Goal: Task Accomplishment & Management: Use online tool/utility

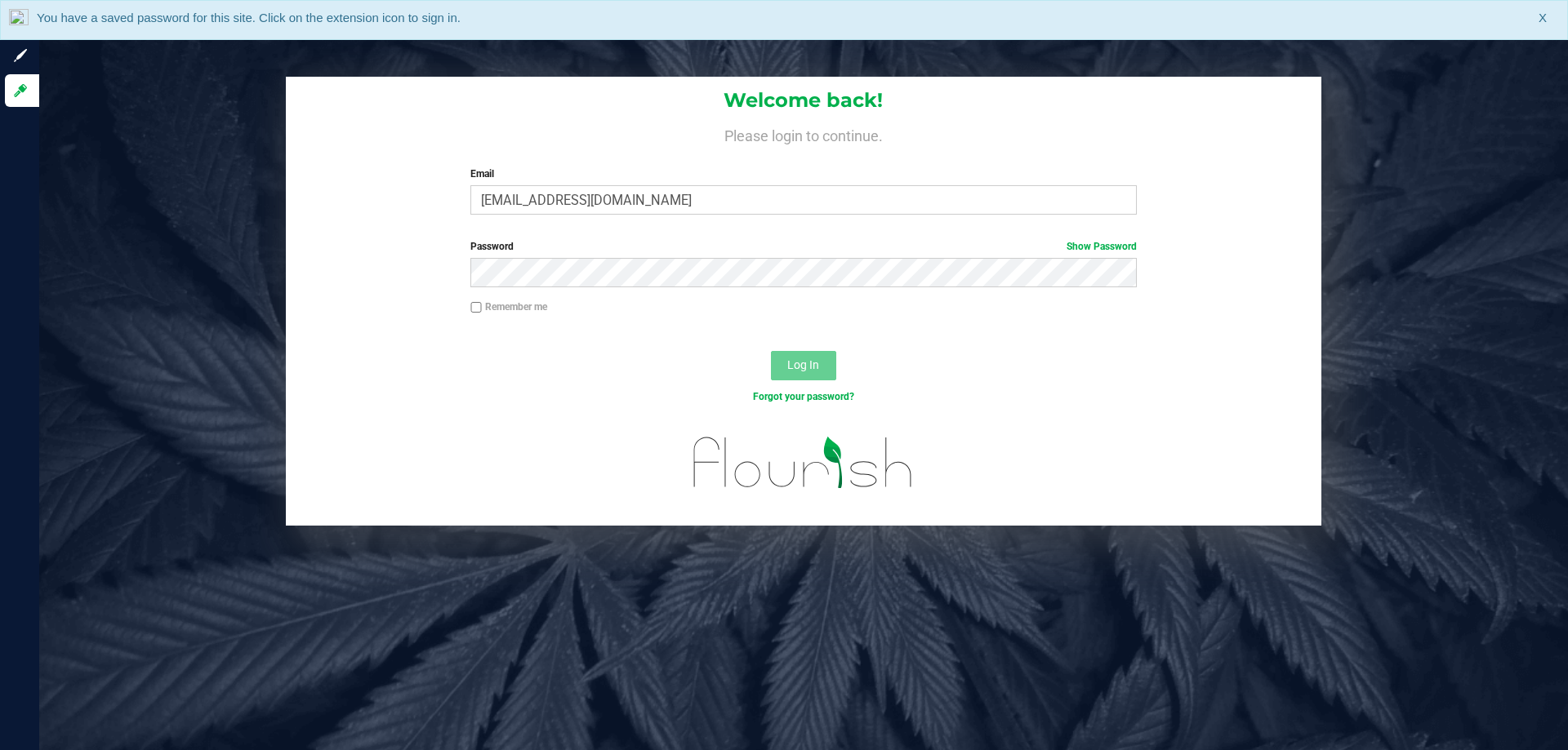
type input "[EMAIL_ADDRESS][DOMAIN_NAME]"
click at [771, 351] on button "Log In" at bounding box center [803, 366] width 65 height 30
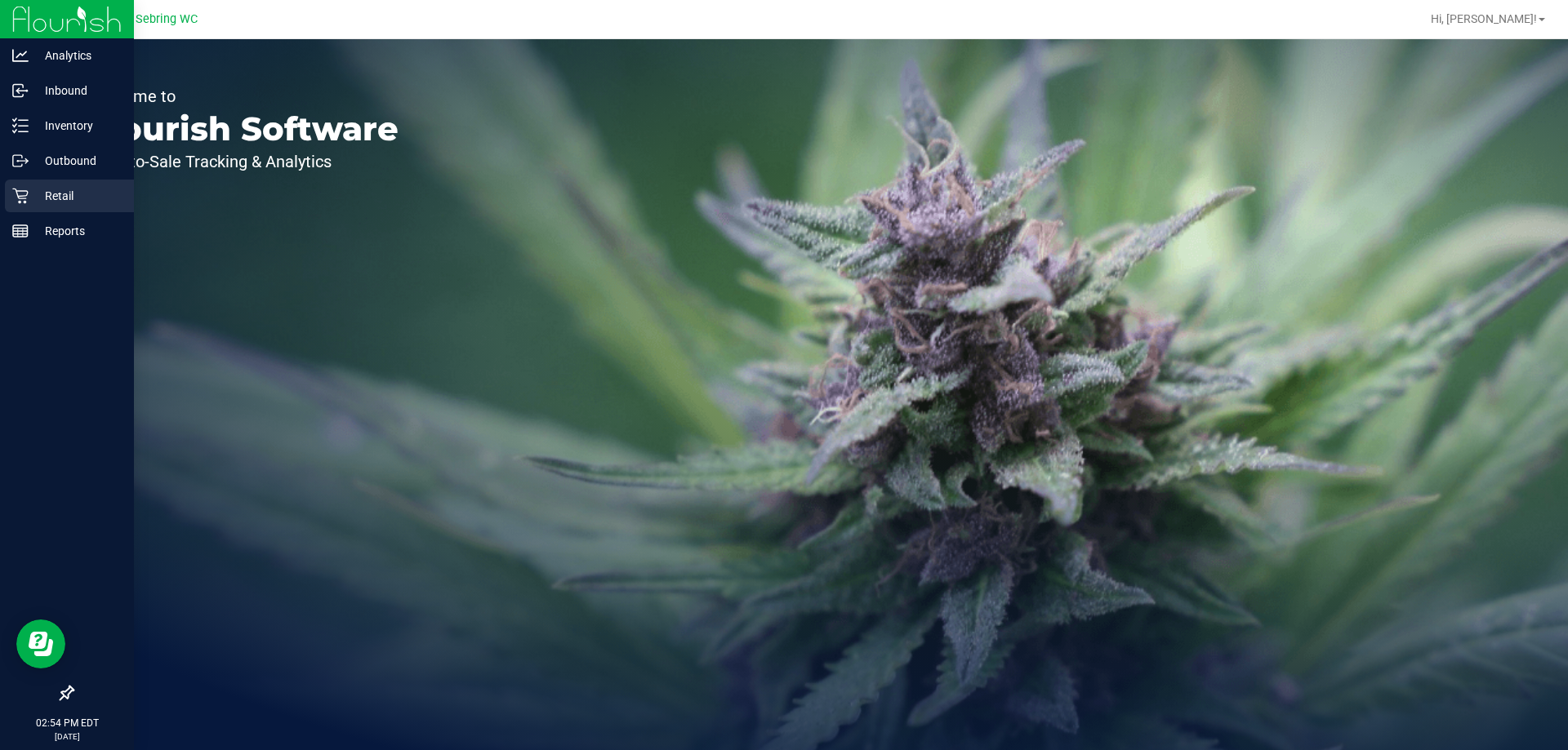
click at [22, 186] on div "Retail" at bounding box center [69, 195] width 129 height 32
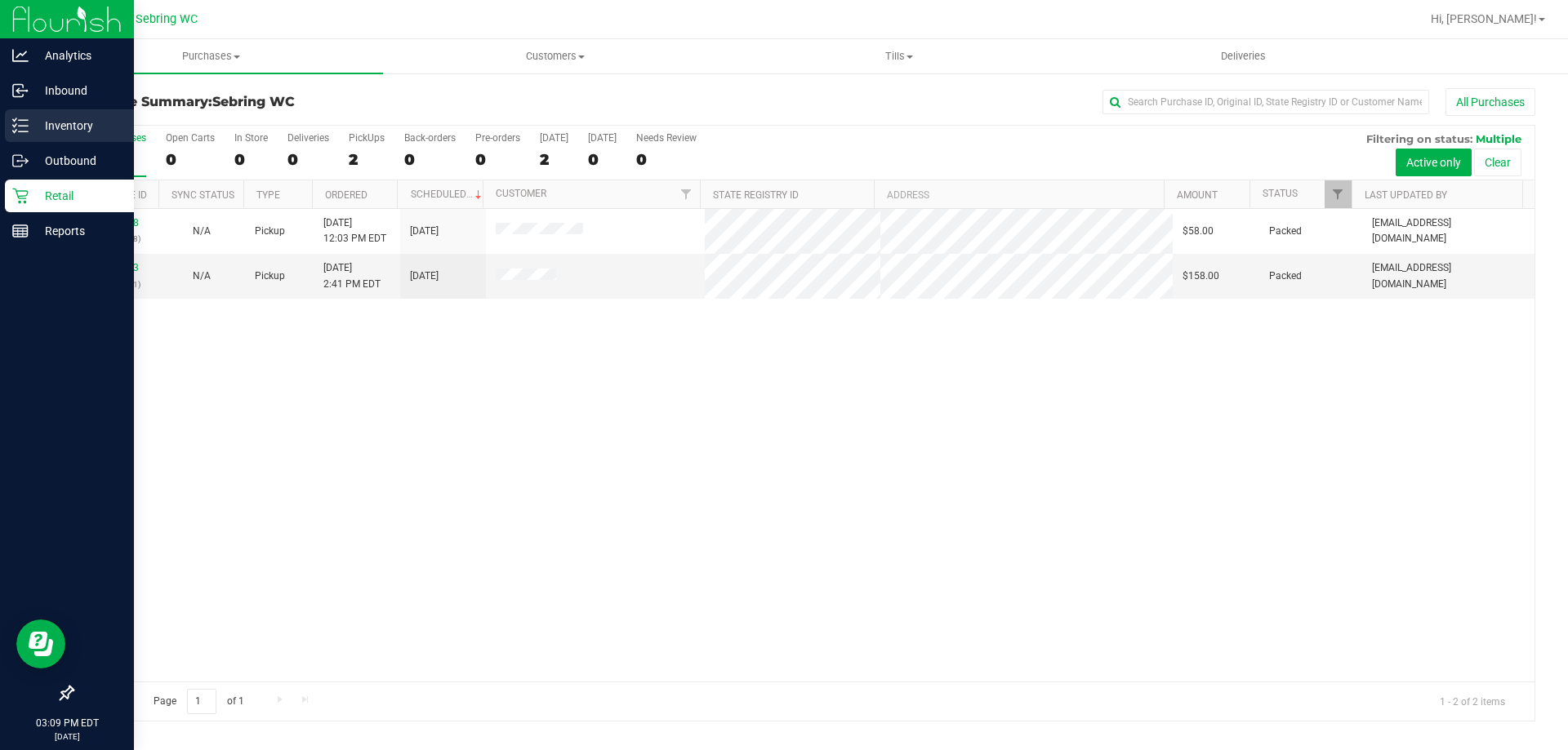
click at [34, 135] on p "Inventory" at bounding box center [78, 126] width 98 height 20
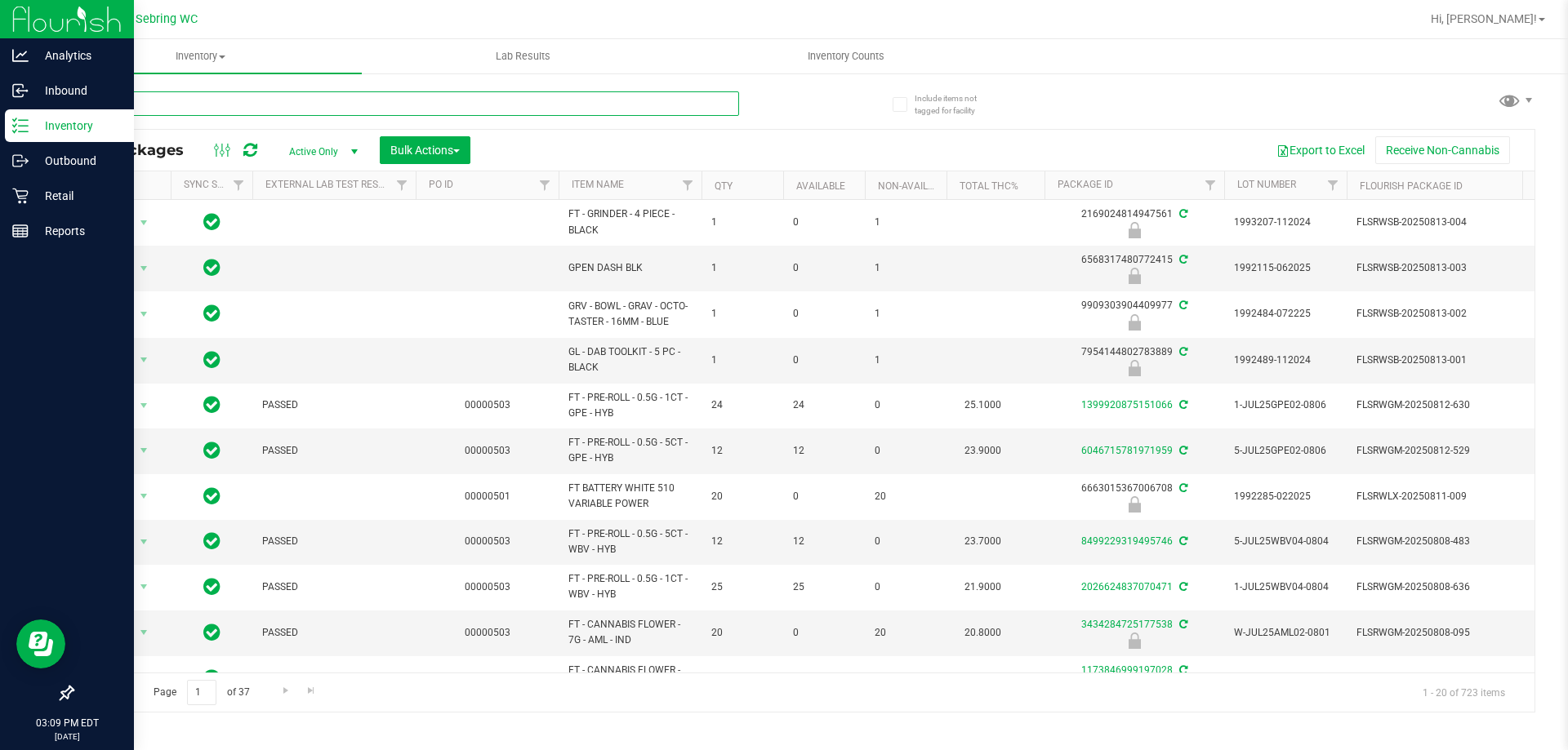
click at [185, 105] on input "text" at bounding box center [405, 104] width 667 height 25
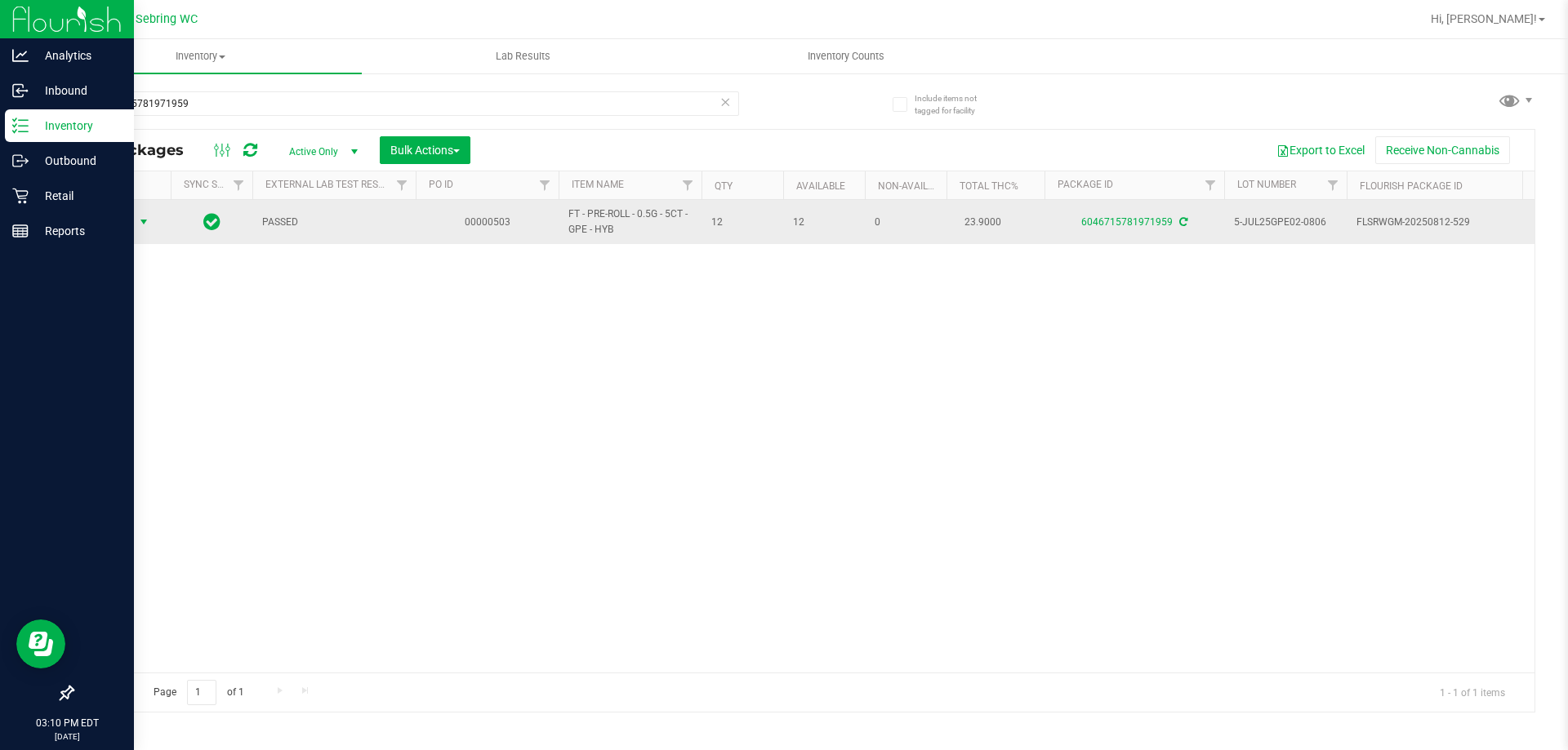
click at [112, 216] on span "Action" at bounding box center [111, 222] width 44 height 23
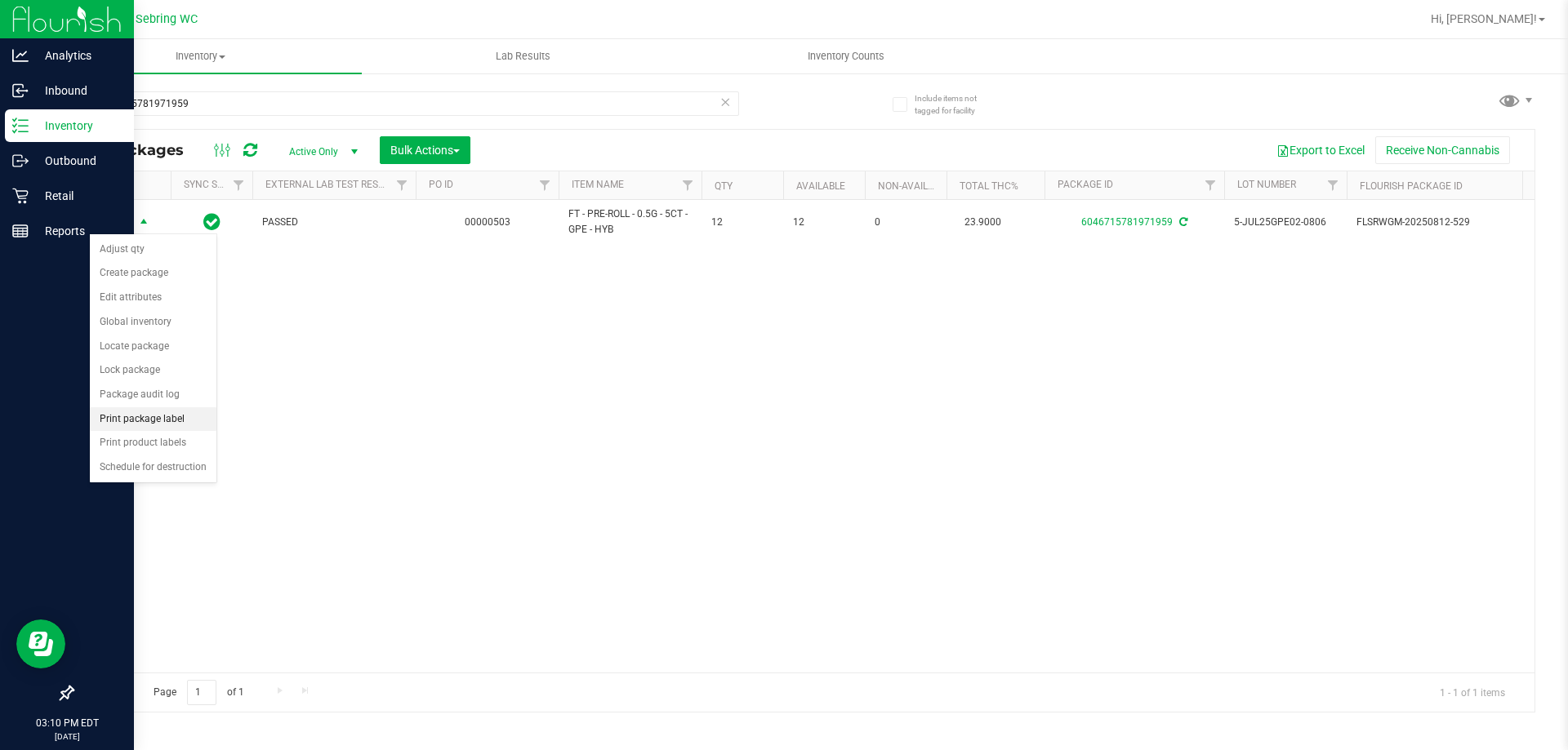
click at [144, 424] on li "Print package label" at bounding box center [153, 420] width 127 height 25
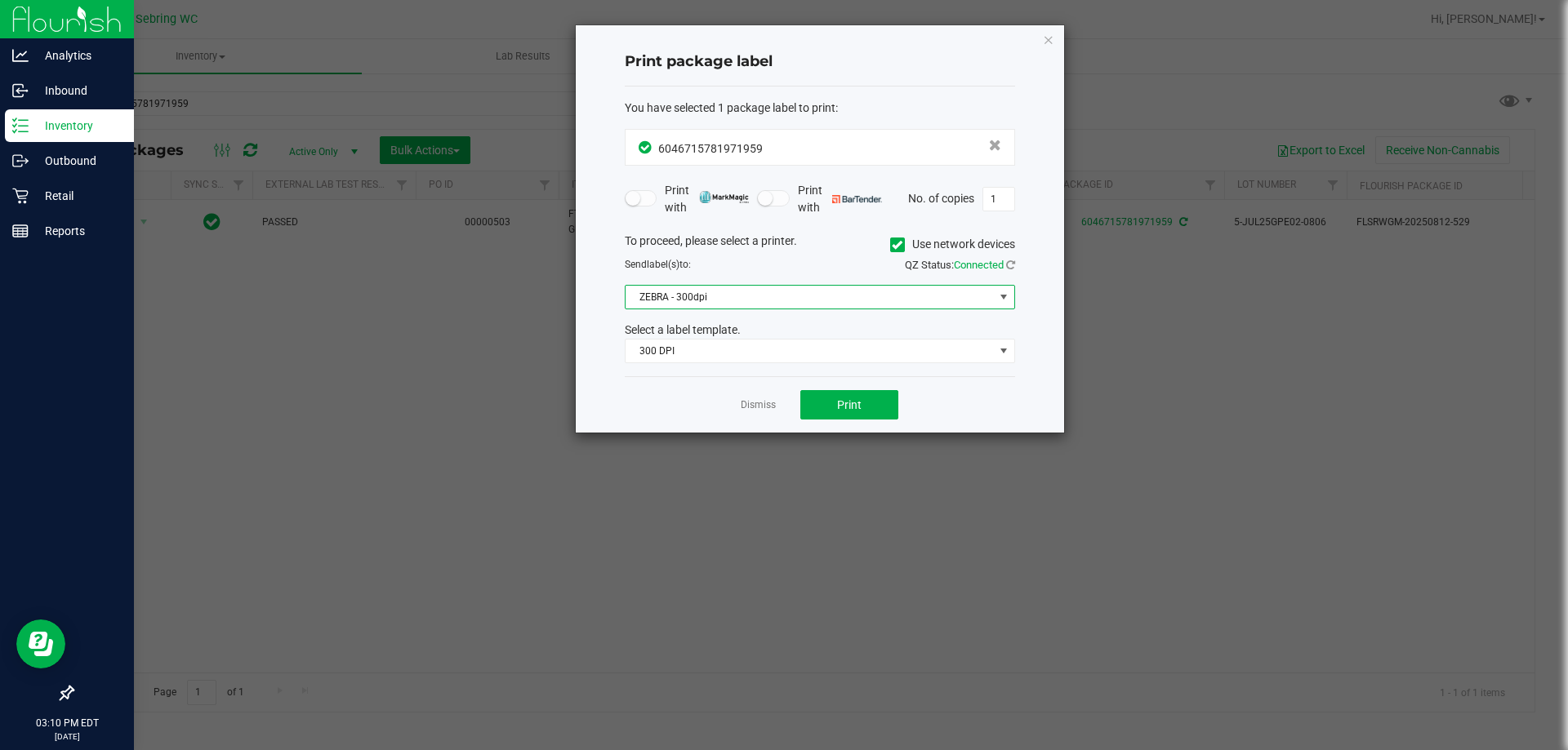
click at [714, 288] on span "ZEBRA - 300dpi" at bounding box center [809, 298] width 368 height 23
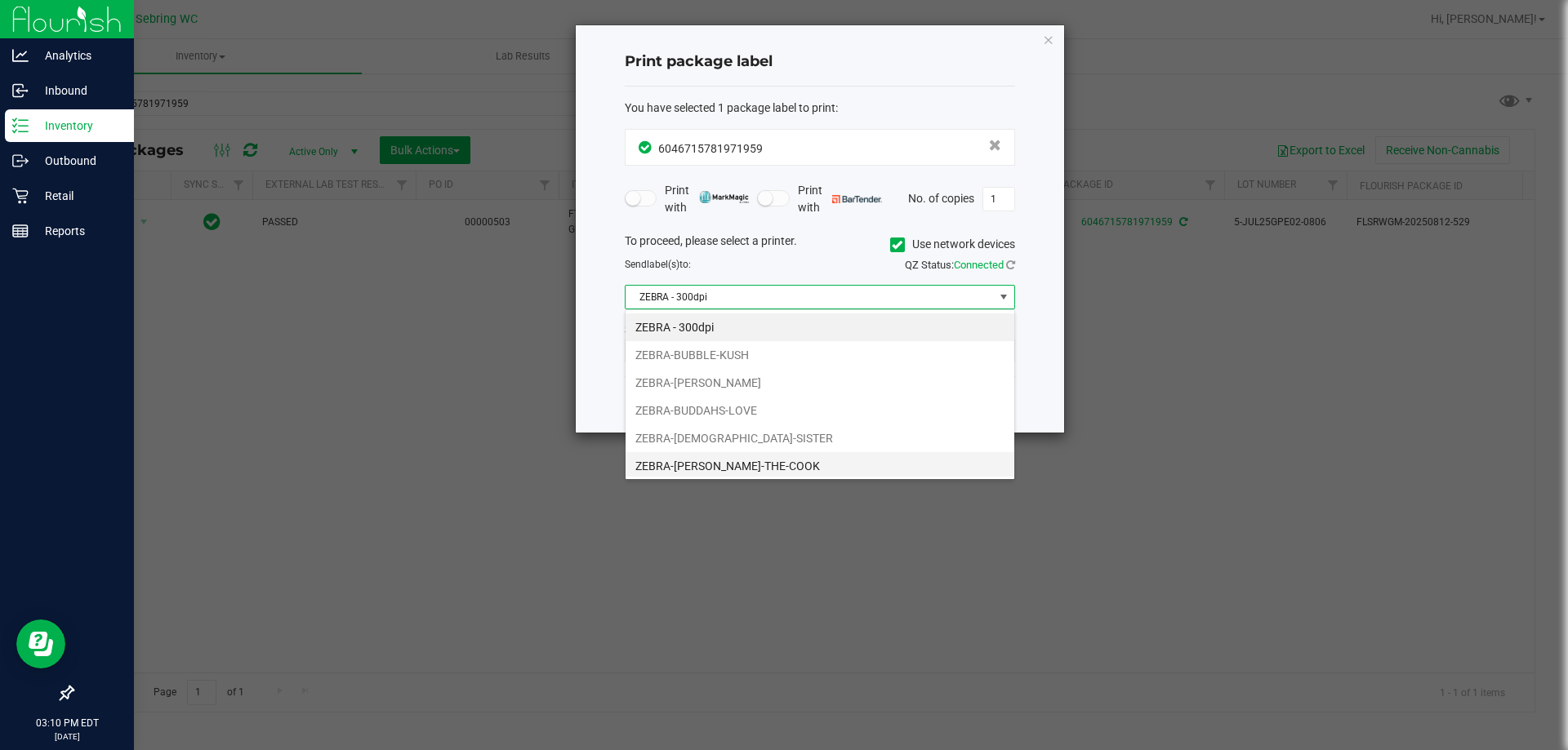
scroll to position [31, 0]
click at [729, 458] on li "ZEBRA-BUGLEWEED" at bounding box center [820, 463] width 389 height 28
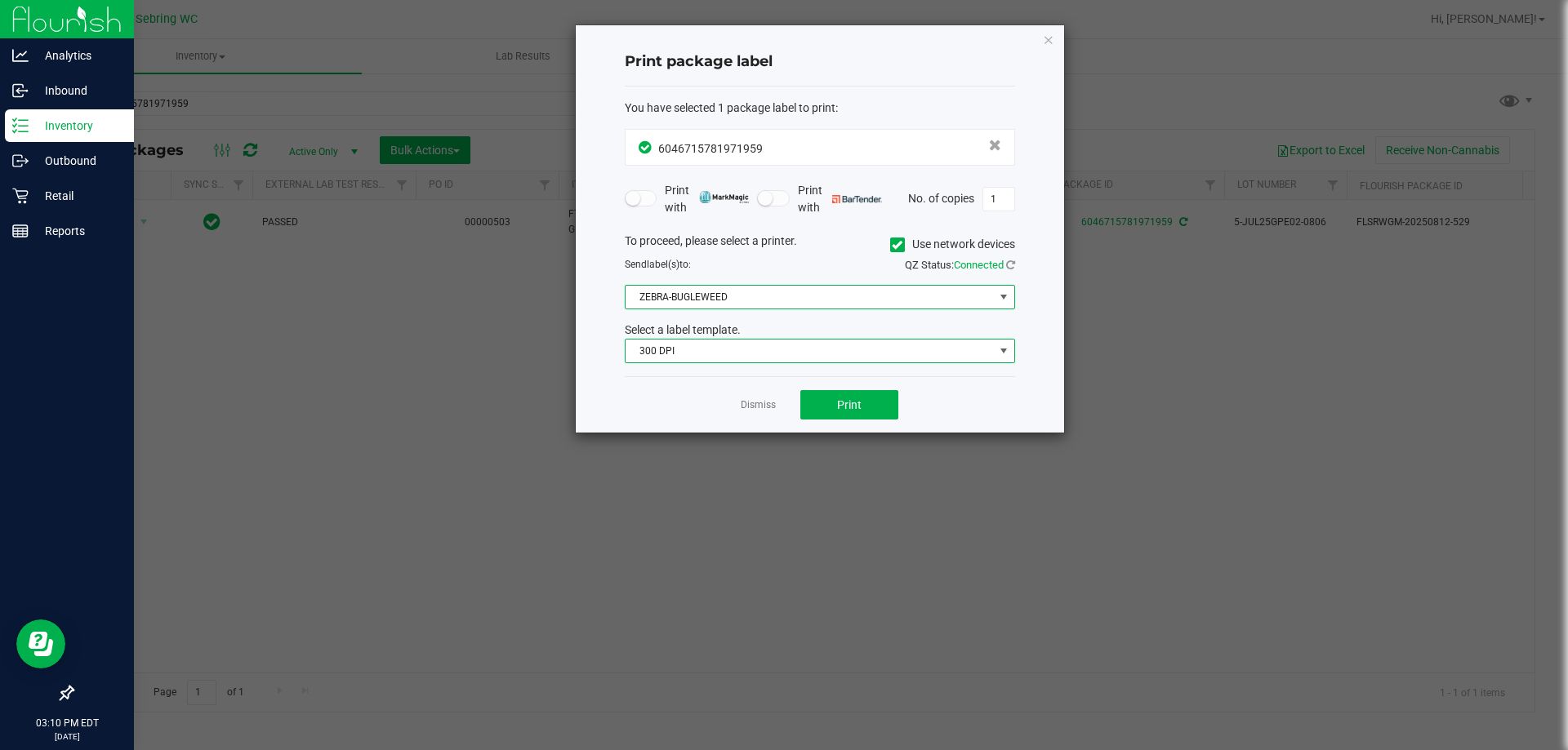
click at [825, 351] on span "300 DPI" at bounding box center [809, 351] width 368 height 23
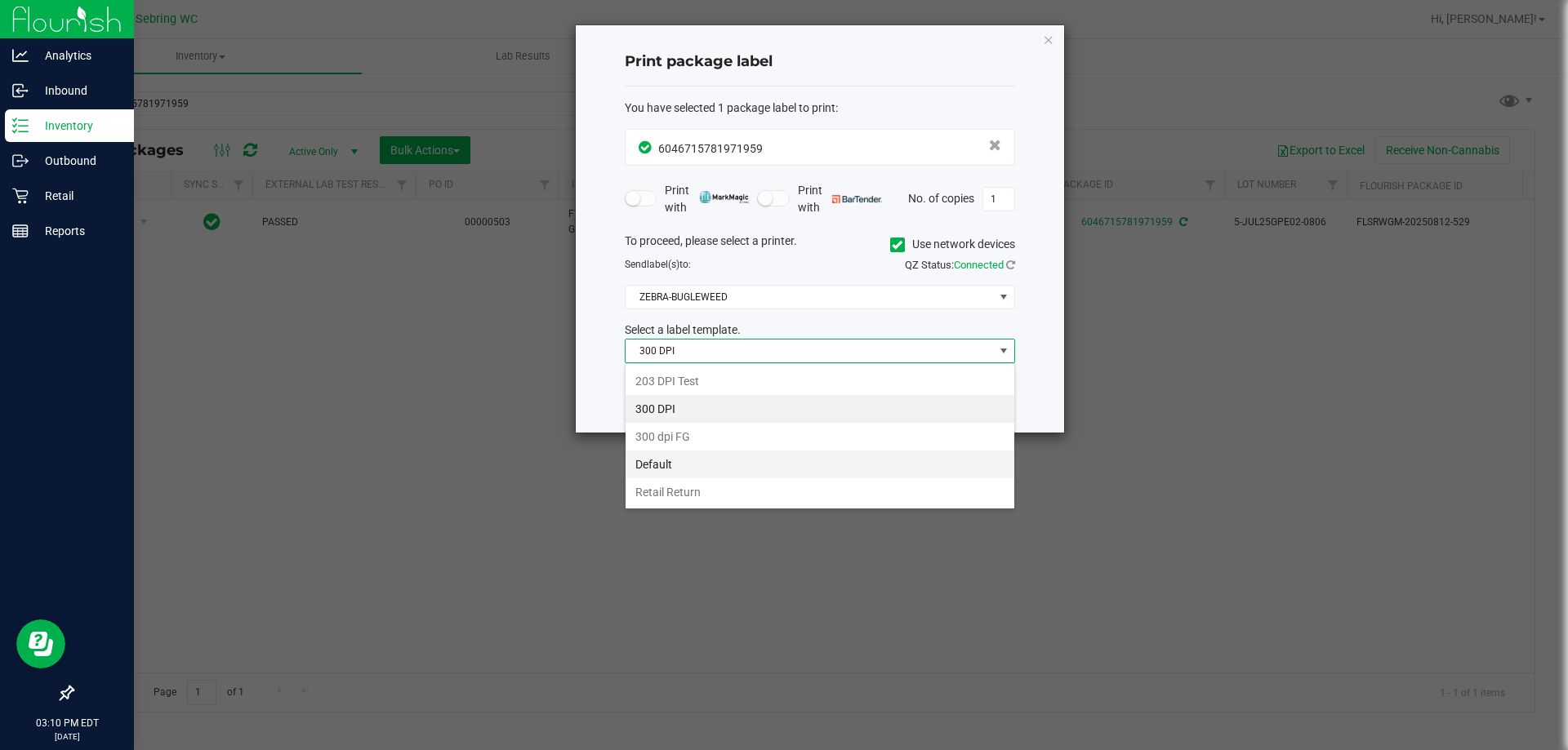
scroll to position [25, 390]
click at [700, 484] on li "Retail Return" at bounding box center [820, 493] width 389 height 28
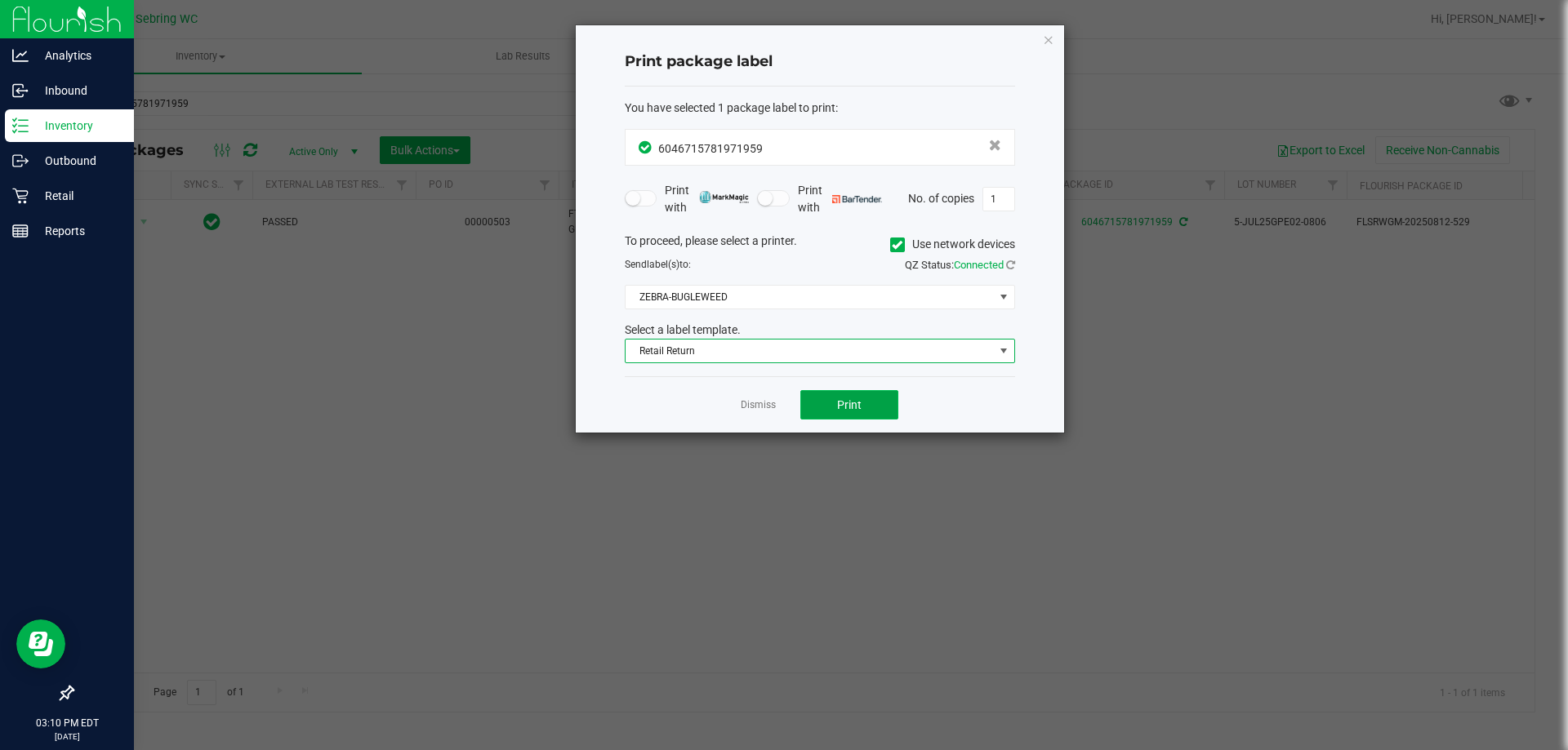
click at [861, 407] on span "Print" at bounding box center [849, 405] width 25 height 13
click at [766, 409] on link "Dismiss" at bounding box center [758, 405] width 35 height 14
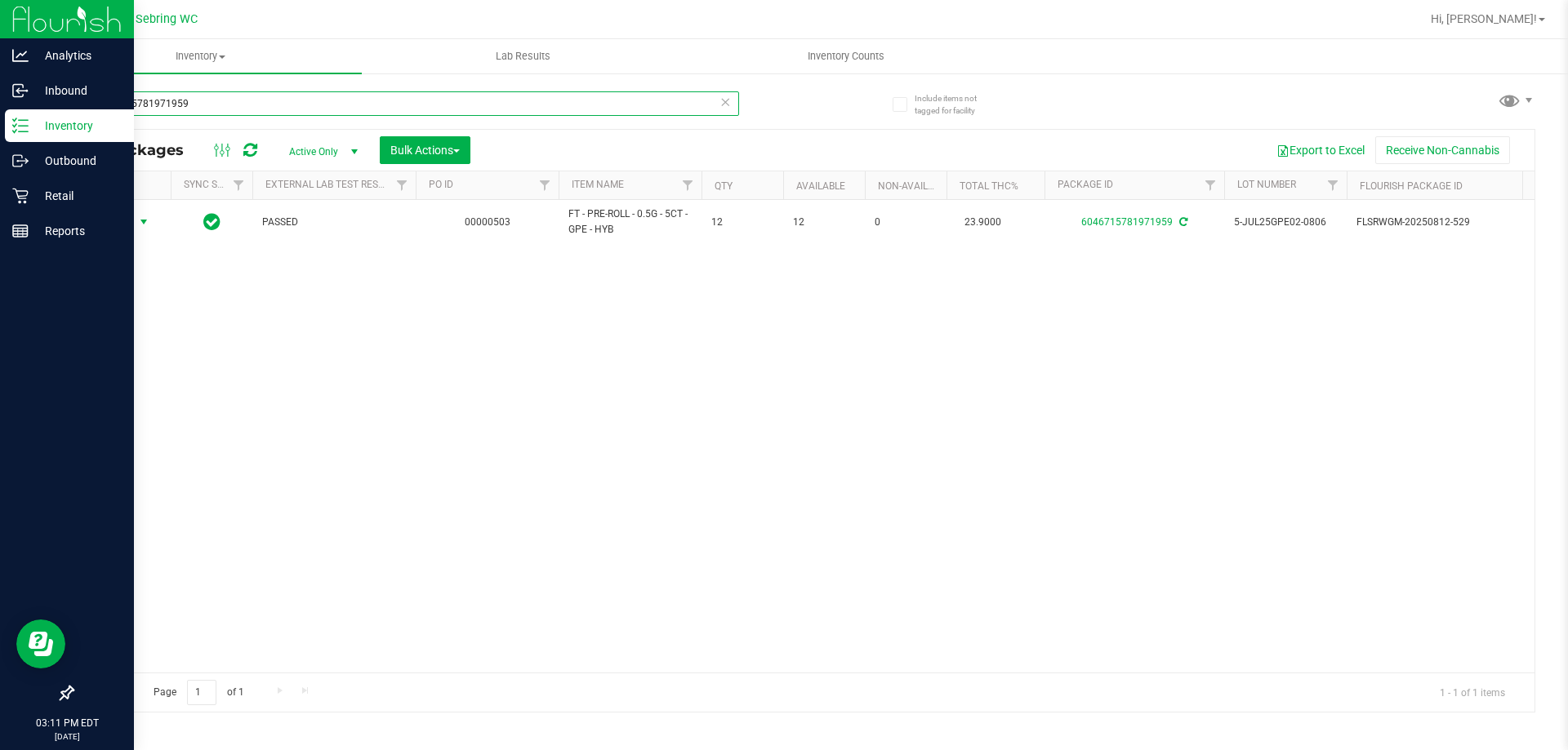
click at [363, 98] on input "6046715781971959" at bounding box center [405, 104] width 667 height 25
click at [364, 98] on input "6046715781971959" at bounding box center [405, 104] width 667 height 25
click at [368, 103] on input "6046715781971959" at bounding box center [405, 104] width 667 height 25
type input "8499229319495746"
click at [127, 222] on span "Action" at bounding box center [111, 222] width 44 height 23
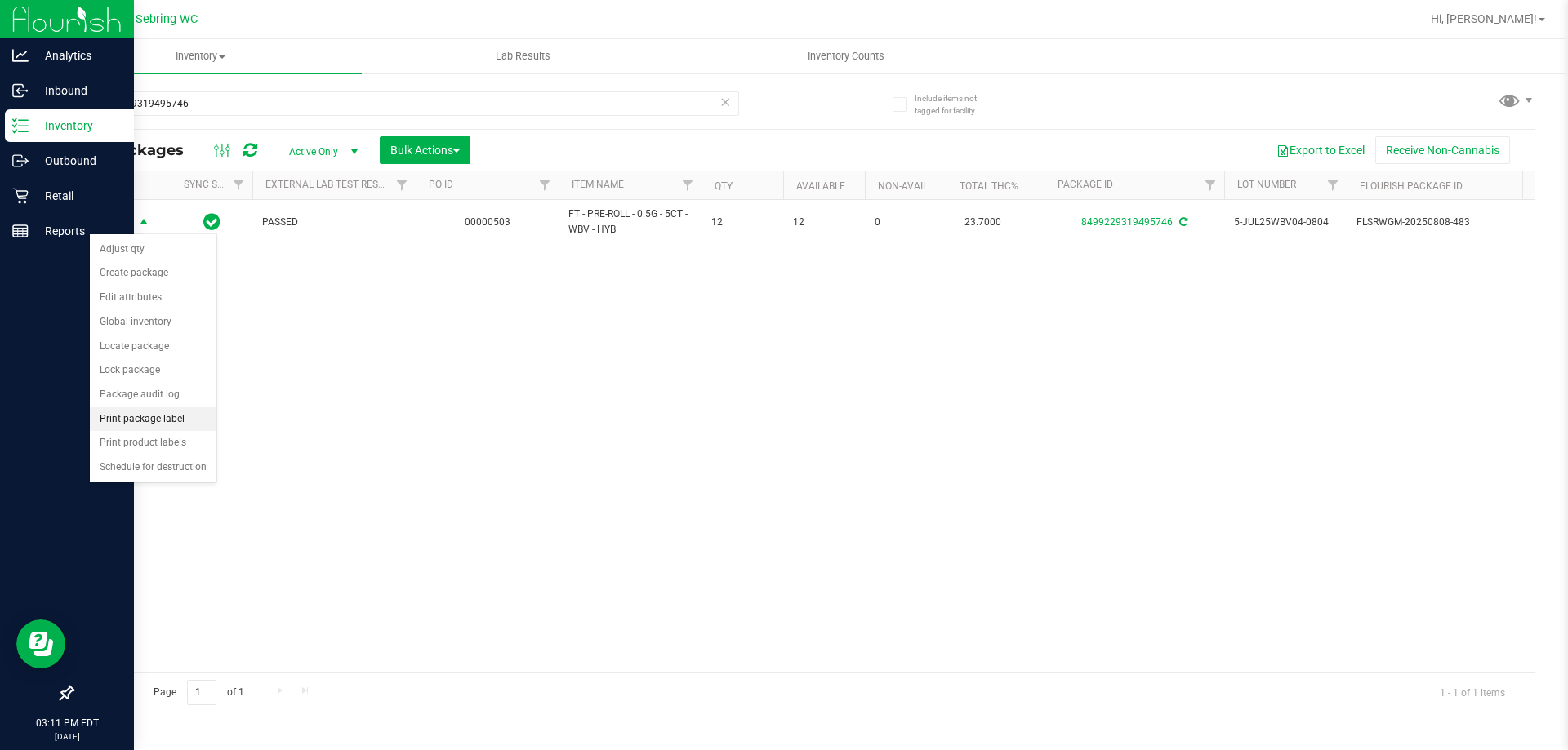
click at [157, 420] on li "Print package label" at bounding box center [153, 420] width 127 height 25
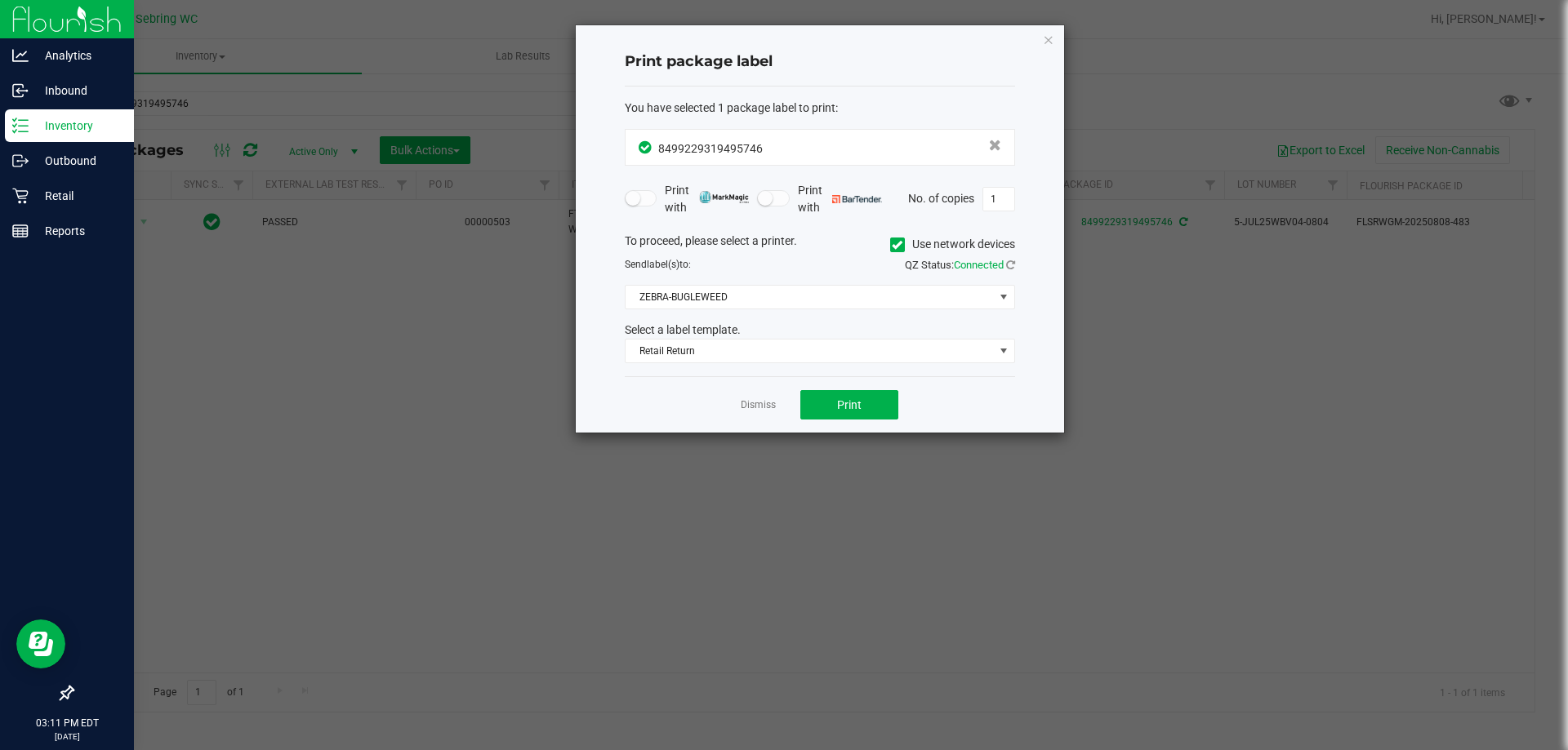
click at [842, 386] on div "Dismiss Print" at bounding box center [820, 404] width 390 height 56
click at [839, 400] on span "Print" at bounding box center [849, 405] width 25 height 13
click at [765, 411] on link "Dismiss" at bounding box center [758, 405] width 35 height 14
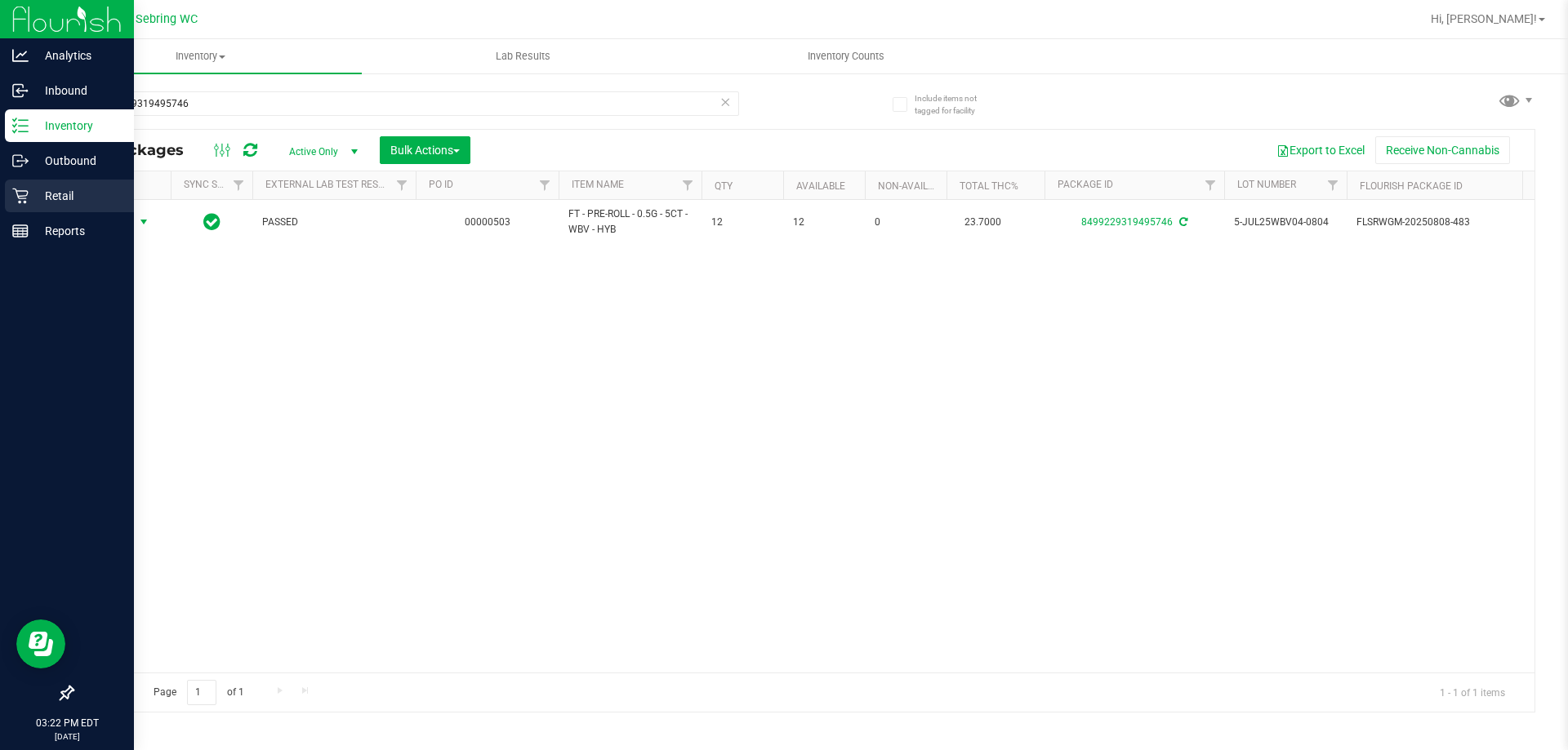
click at [32, 202] on p "Retail" at bounding box center [78, 196] width 98 height 20
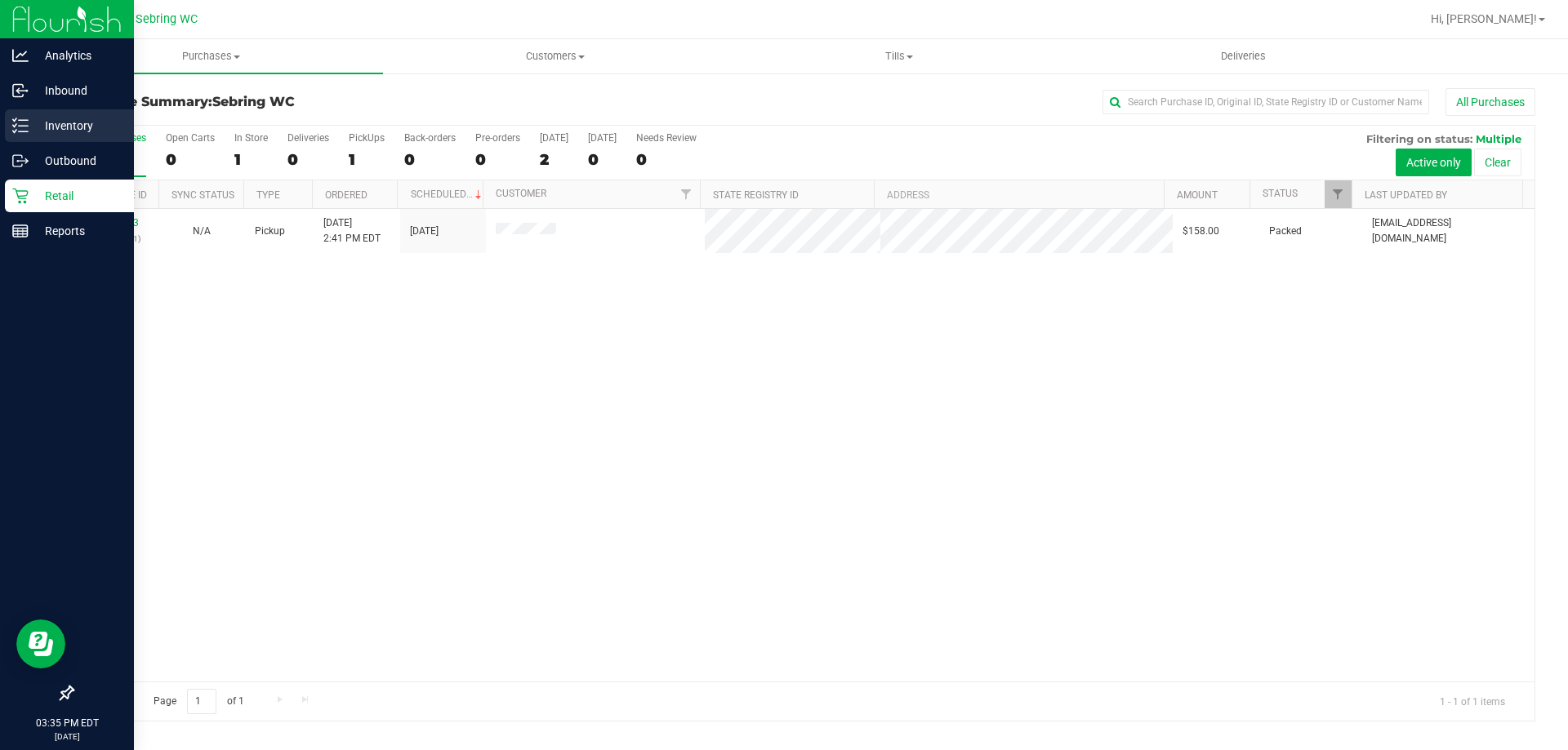
click at [15, 129] on icon at bounding box center [21, 126] width 17 height 17
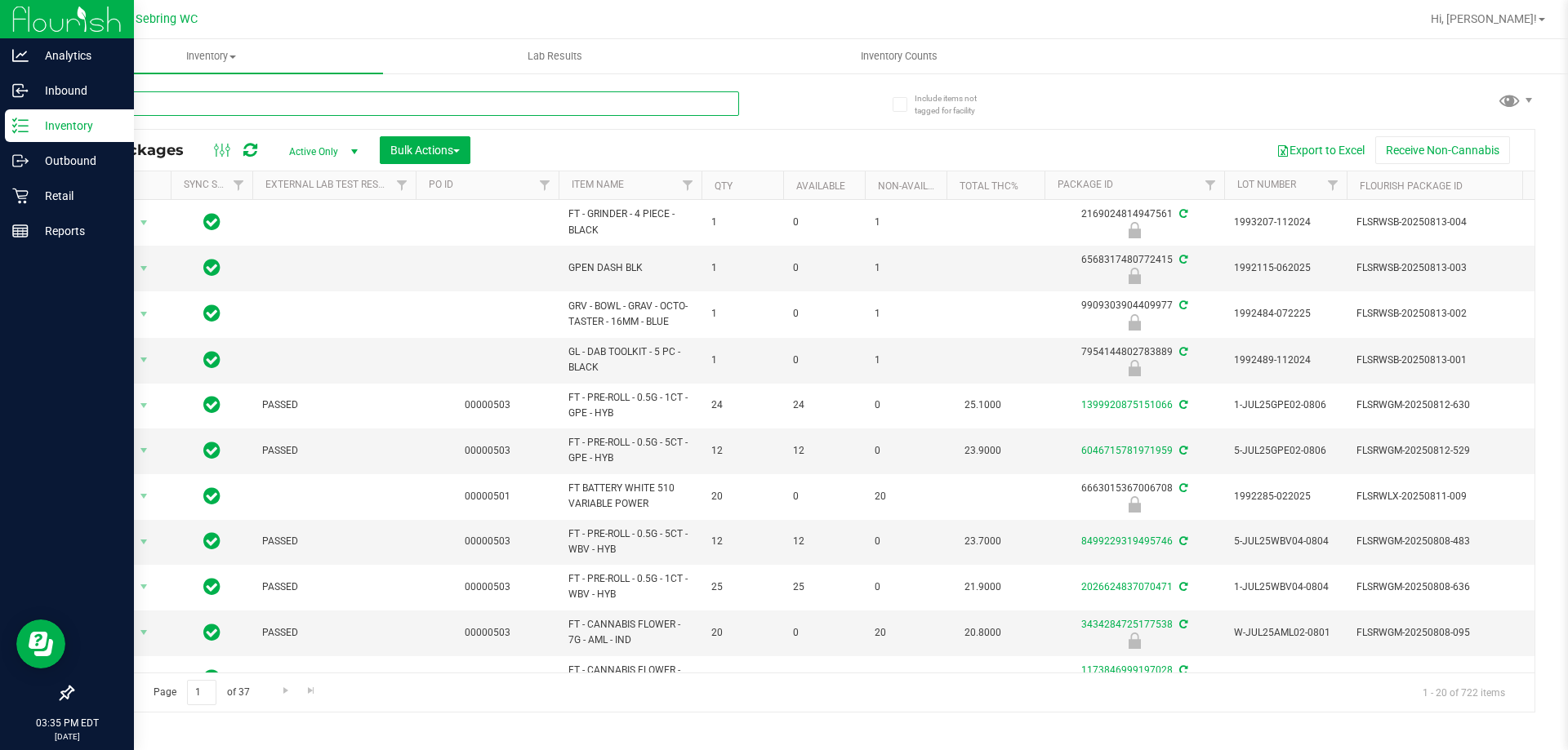
click at [270, 107] on input "text" at bounding box center [405, 104] width 667 height 25
type input "t16"
